Goal: Information Seeking & Learning: Learn about a topic

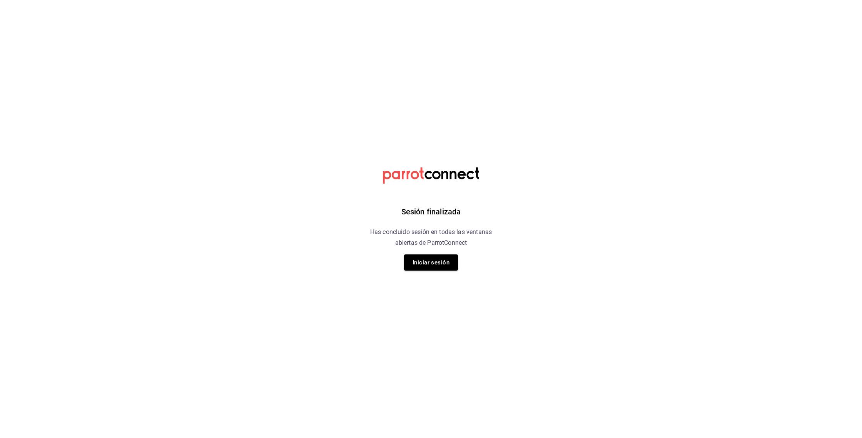
click at [446, 264] on button "Iniciar sesión" at bounding box center [431, 262] width 54 height 16
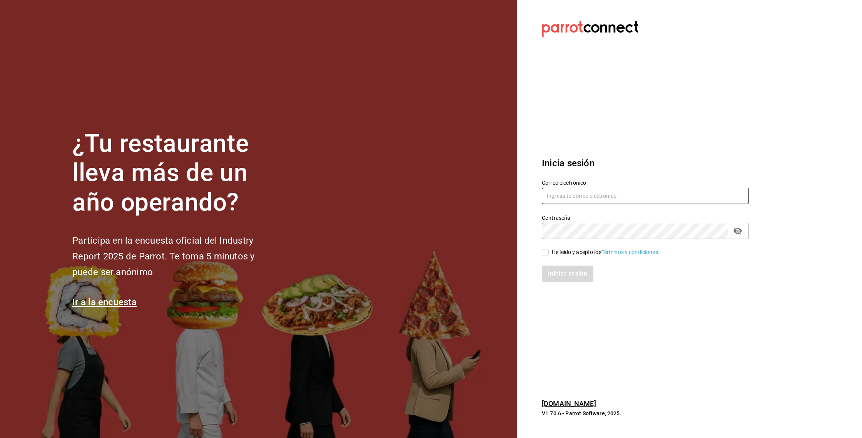
type input "jaime@suenodeluna.com.mx"
click at [547, 252] on input "He leído y acepto los Términos y condiciones." at bounding box center [545, 252] width 7 height 7
checkbox input "true"
click at [564, 280] on button "Iniciar sesión" at bounding box center [568, 274] width 52 height 16
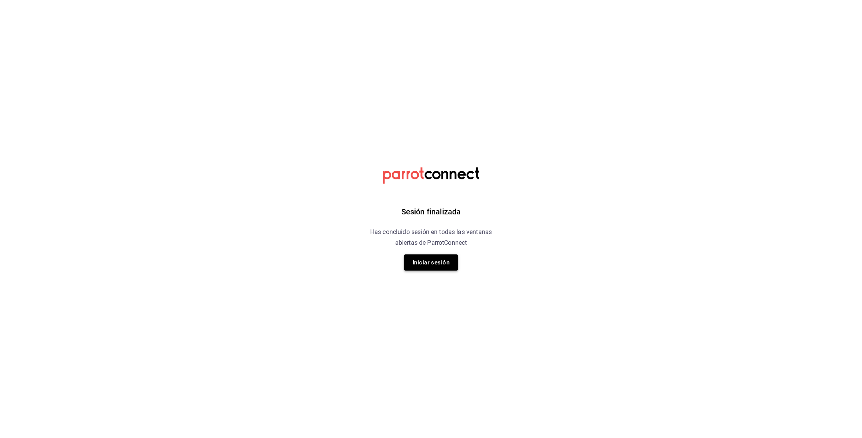
click at [434, 261] on button "Iniciar sesión" at bounding box center [431, 262] width 54 height 16
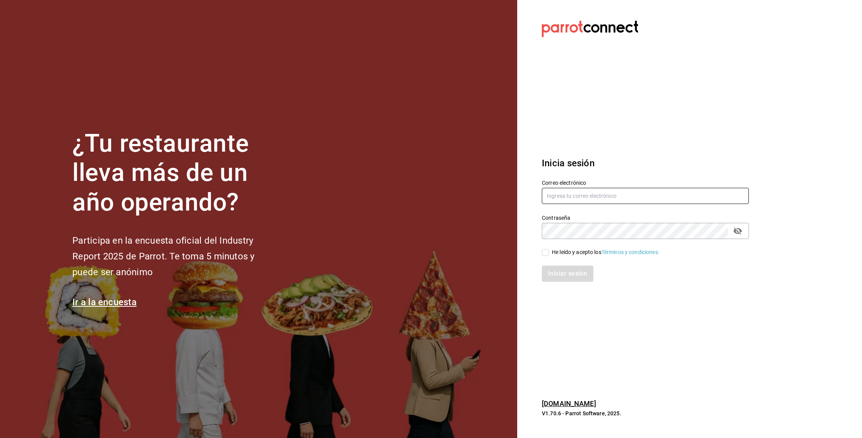
type input "[PERSON_NAME][EMAIL_ADDRESS][DOMAIN_NAME]"
click at [544, 249] on input "He leído y acepto los Términos y condiciones." at bounding box center [545, 252] width 7 height 7
checkbox input "true"
click at [552, 273] on button "Iniciar sesión" at bounding box center [568, 274] width 52 height 16
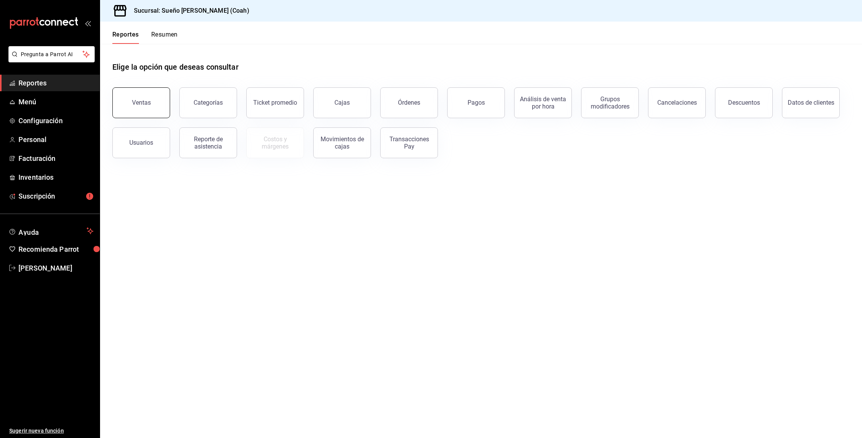
click at [153, 104] on button "Ventas" at bounding box center [141, 102] width 58 height 31
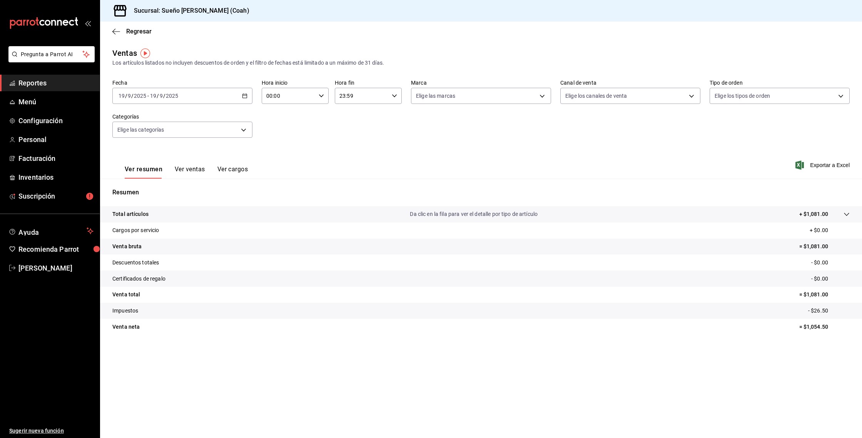
click at [459, 216] on p "Da clic en la fila para ver el detalle por tipo de artículo" at bounding box center [474, 214] width 128 height 8
click at [453, 218] on p "Da clic en la fila para ver el detalle por tipo de artículo" at bounding box center [474, 214] width 128 height 8
click at [234, 169] on button "Ver cargos" at bounding box center [233, 172] width 31 height 13
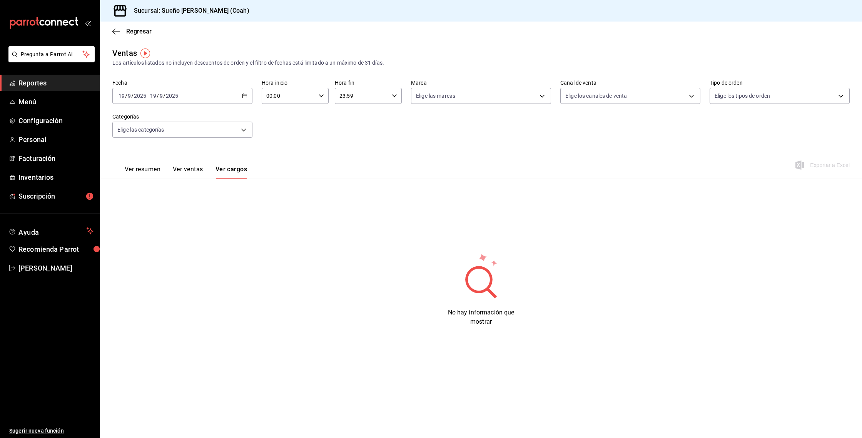
click at [191, 169] on button "Ver ventas" at bounding box center [188, 172] width 30 height 13
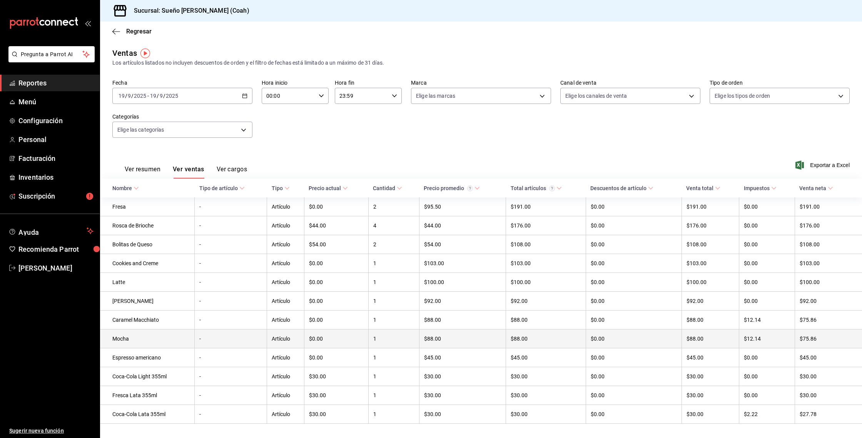
scroll to position [13, 0]
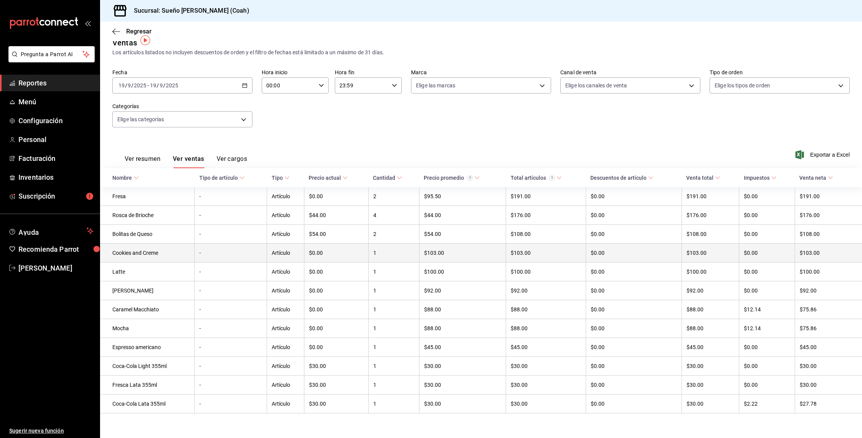
click at [142, 254] on td "Cookies and Creme" at bounding box center [147, 253] width 95 height 19
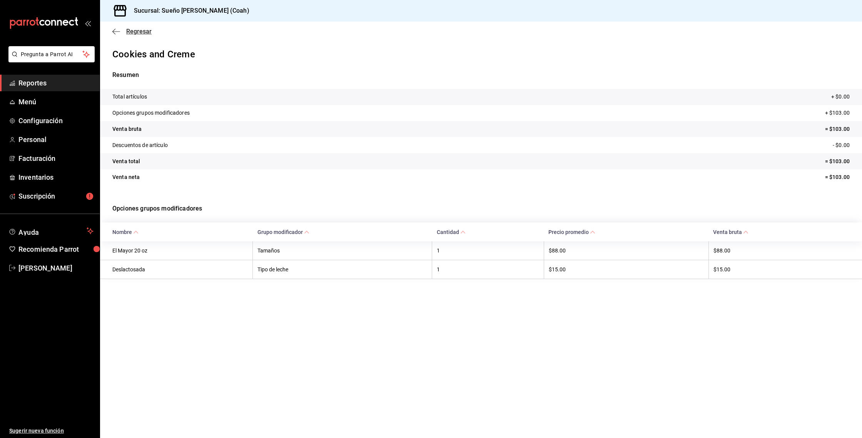
click at [118, 32] on icon "button" at bounding box center [116, 31] width 8 height 7
click at [125, 32] on span "Regresar" at bounding box center [131, 31] width 39 height 7
click at [39, 98] on span "Menú" at bounding box center [55, 102] width 75 height 10
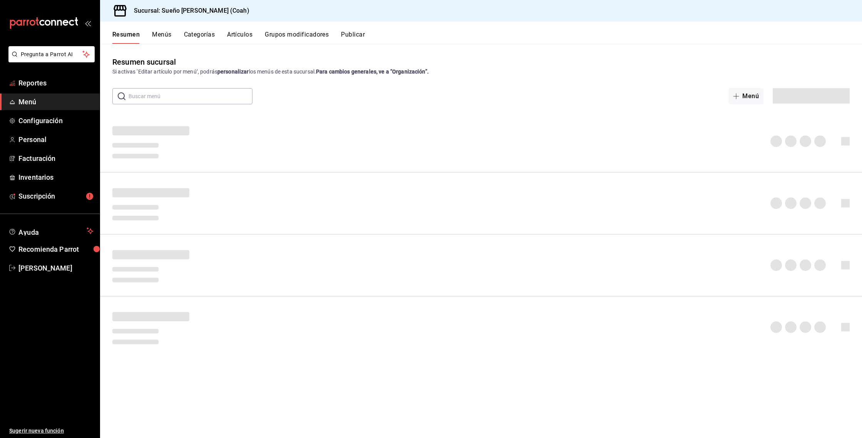
click at [50, 80] on span "Reportes" at bounding box center [55, 83] width 75 height 10
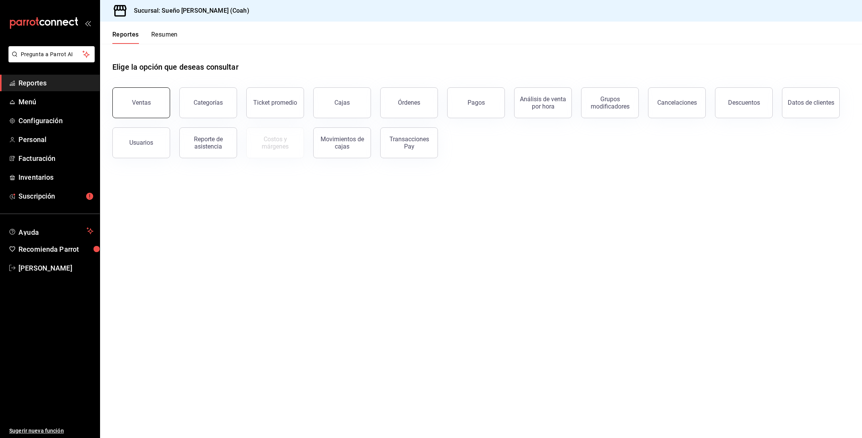
click at [157, 112] on button "Ventas" at bounding box center [141, 102] width 58 height 31
